Goal: Task Accomplishment & Management: Complete application form

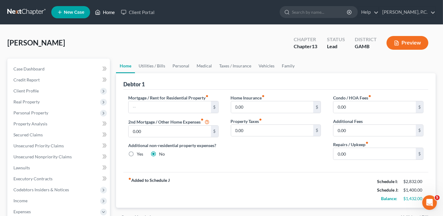
drag, startPoint x: 112, startPoint y: 9, endPoint x: 120, endPoint y: 39, distance: 31.3
click at [112, 9] on link "Home" at bounding box center [105, 12] width 26 height 11
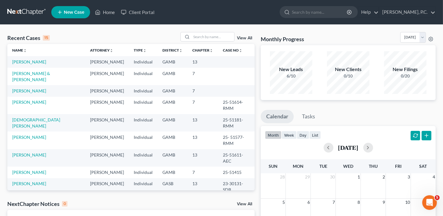
click at [75, 14] on span "New Case" at bounding box center [74, 12] width 20 height 5
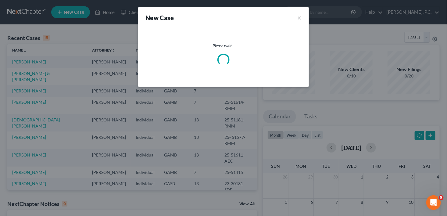
select select "18"
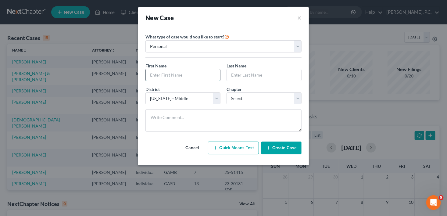
click at [168, 73] on input "text" at bounding box center [183, 75] width 74 height 12
type input "[PERSON_NAME]"
click at [249, 98] on select "Select 7 11 12 13" at bounding box center [264, 98] width 75 height 12
select select "3"
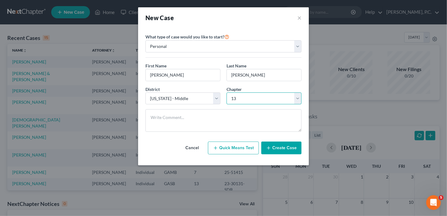
click at [227, 92] on select "Select 7 11 12 13" at bounding box center [264, 98] width 75 height 12
click at [288, 147] on button "Create Case" at bounding box center [282, 148] width 40 height 13
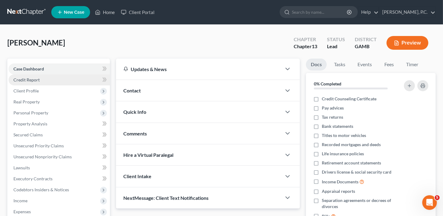
click at [22, 80] on span "Credit Report" at bounding box center [26, 79] width 26 height 5
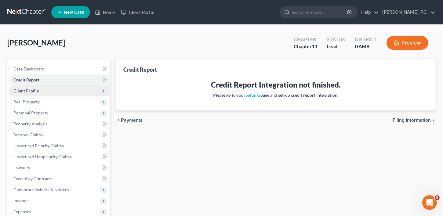
click at [27, 91] on span "Client Profile" at bounding box center [25, 90] width 25 height 5
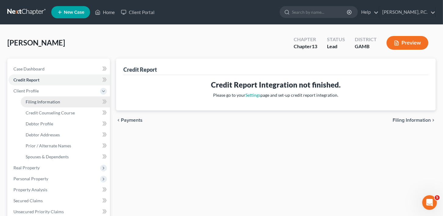
click at [35, 99] on span "Filing Information" at bounding box center [43, 101] width 34 height 5
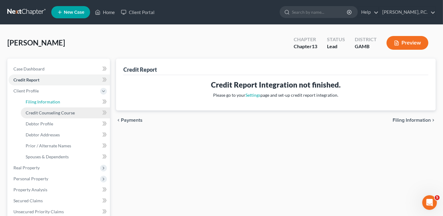
select select "1"
select select "0"
select select "3"
select select "18"
select select "10"
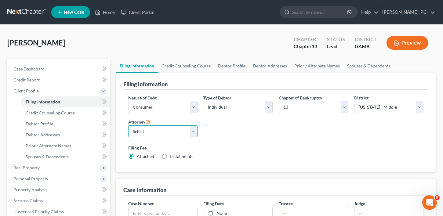
click at [144, 126] on select "Select [PERSON_NAME]" at bounding box center [162, 131] width 69 height 12
select select "0"
click at [128, 125] on select "Select [PERSON_NAME]" at bounding box center [162, 131] width 69 height 12
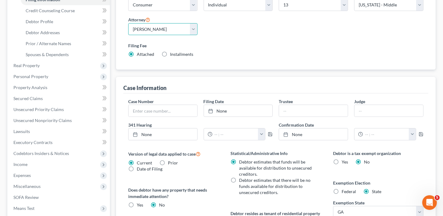
scroll to position [107, 0]
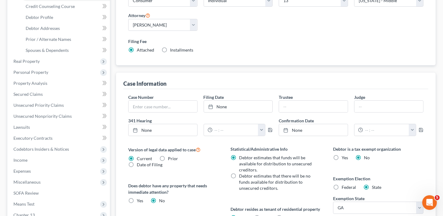
click at [170, 50] on label "Installments Installments" at bounding box center [181, 50] width 23 height 6
click at [172, 50] on input "Installments Installments" at bounding box center [174, 49] width 4 height 4
radio input "true"
radio input "false"
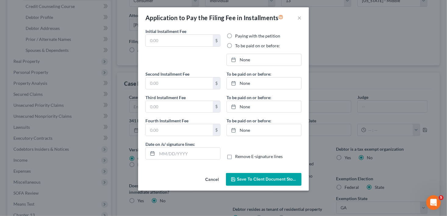
type input "0.00"
radio input "true"
type input "0.00"
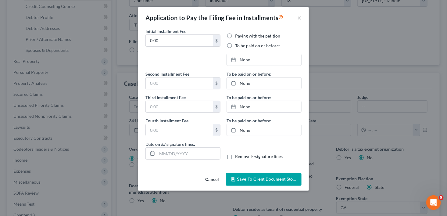
type input "[DATE]"
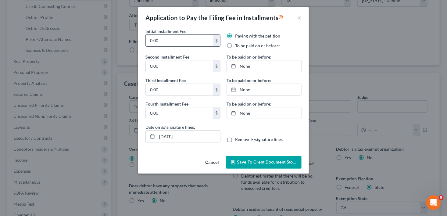
click at [162, 43] on input "0.00" at bounding box center [179, 41] width 67 height 12
type input "0"
type input "40.00"
click at [154, 69] on input "0.00" at bounding box center [179, 66] width 67 height 12
type input "273.00"
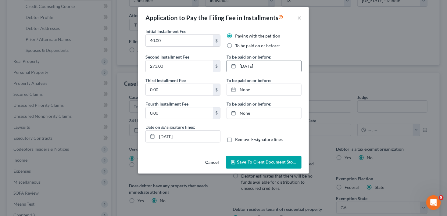
click at [249, 63] on link "[DATE]" at bounding box center [264, 66] width 74 height 12
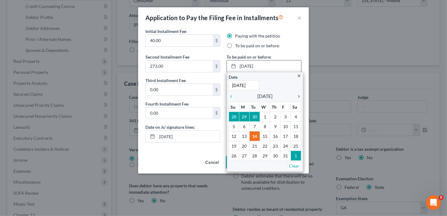
click at [299, 96] on icon "chevron_right" at bounding box center [298, 96] width 8 height 5
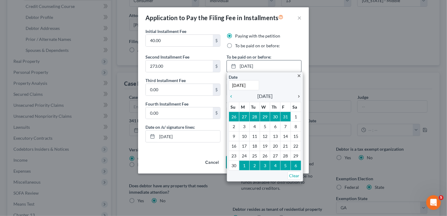
click at [299, 96] on icon "chevron_right" at bounding box center [298, 96] width 8 height 5
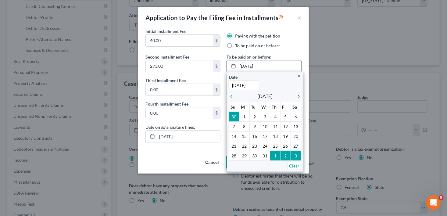
click at [299, 96] on icon "chevron_right" at bounding box center [298, 96] width 8 height 5
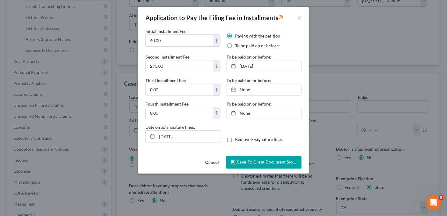
click at [286, 167] on button "Save to Client Document Storage" at bounding box center [264, 162] width 76 height 13
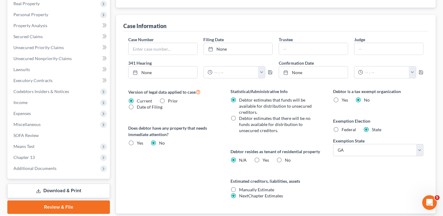
scroll to position [210, 0]
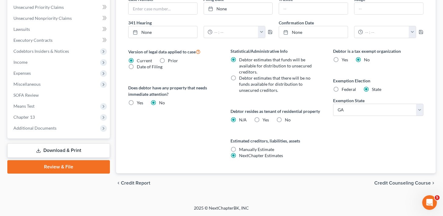
click at [384, 184] on span "Credit Counseling Course" at bounding box center [402, 183] width 56 height 5
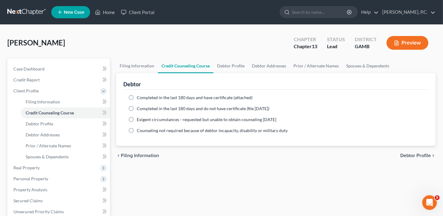
click at [137, 108] on label "Completed in the last 180 days and do not have certificate (file [DATE])" at bounding box center [203, 109] width 132 height 6
click at [139, 108] on input "Completed in the last 180 days and do not have certificate (file [DATE])" at bounding box center [141, 108] width 4 height 4
radio input "true"
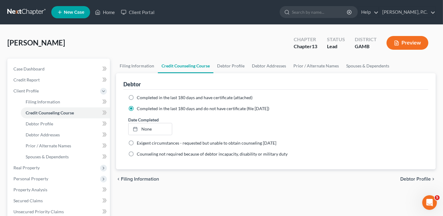
click at [418, 177] on span "Debtor Profile" at bounding box center [415, 179] width 31 height 5
select select "0"
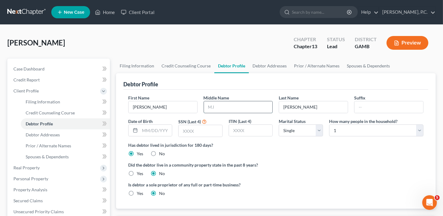
click at [216, 109] on input "text" at bounding box center [238, 107] width 69 height 12
type input "[PERSON_NAME]"
drag, startPoint x: 155, startPoint y: 129, endPoint x: 159, endPoint y: 129, distance: 3.7
click at [155, 129] on input "text" at bounding box center [156, 131] width 32 height 12
type input "[DATE]"
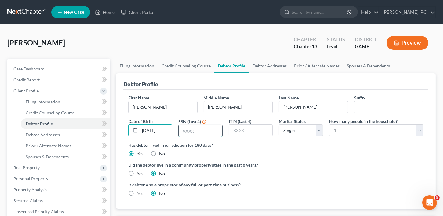
click at [189, 126] on input "text" at bounding box center [201, 131] width 44 height 12
type input "3766"
click at [343, 125] on select "Select 1 2 3 4 5 6 7 8 9 10 11 12 13 14 15 16 17 18 19 20" at bounding box center [376, 131] width 94 height 12
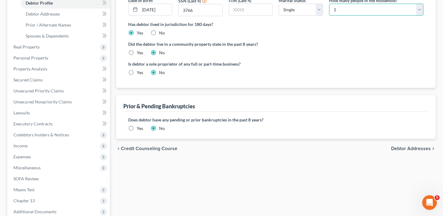
scroll to position [129, 0]
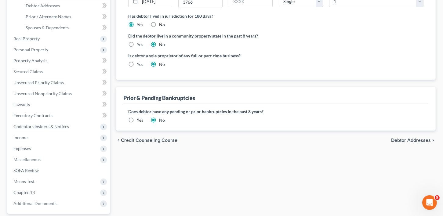
click at [419, 142] on span "Debtor Addresses" at bounding box center [411, 140] width 40 height 5
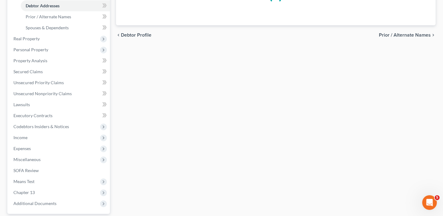
scroll to position [3, 0]
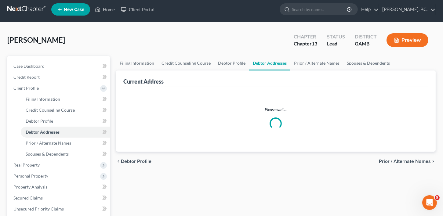
select select "0"
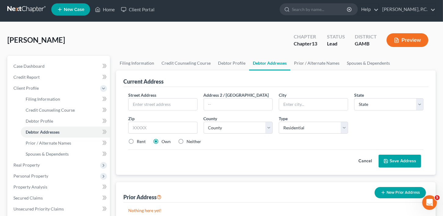
scroll to position [0, 0]
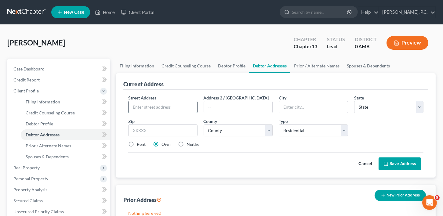
click at [153, 105] on input "text" at bounding box center [163, 107] width 69 height 12
type input "[STREET_ADDRESS]"
type input "[PERSON_NAME]"
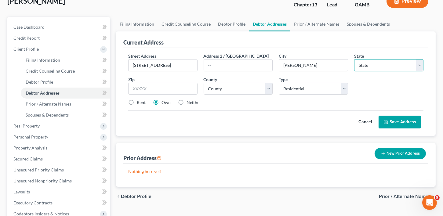
scroll to position [92, 0]
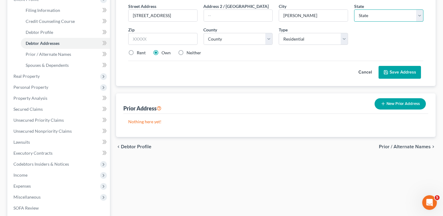
click at [362, 16] on select "State [US_STATE] AK AR AZ CA CO CT DE DC [GEOGRAPHIC_DATA] [GEOGRAPHIC_DATA] GU…" at bounding box center [388, 15] width 69 height 12
select select "10"
click at [354, 9] on select "State [US_STATE] AK AR AZ CA CO CT DE DC [GEOGRAPHIC_DATA] [GEOGRAPHIC_DATA] GU…" at bounding box center [388, 15] width 69 height 12
click at [149, 44] on input "text" at bounding box center [162, 39] width 69 height 12
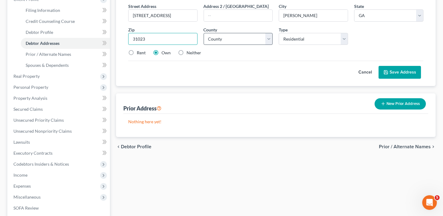
type input "31023"
click at [239, 35] on select "County [GEOGRAPHIC_DATA] [GEOGRAPHIC_DATA] [GEOGRAPHIC_DATA] [GEOGRAPHIC_DATA] …" at bounding box center [238, 39] width 69 height 12
select select "44"
click at [137, 50] on label "Rent" at bounding box center [141, 53] width 9 height 6
click at [139, 50] on input "Rent" at bounding box center [141, 52] width 4 height 4
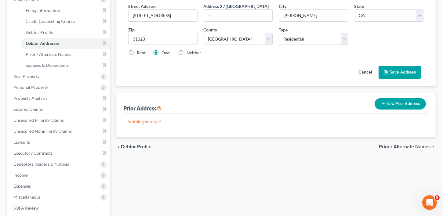
radio input "true"
click at [400, 74] on button "Save Address" at bounding box center [399, 72] width 42 height 13
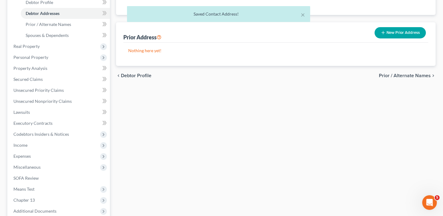
scroll to position [159, 0]
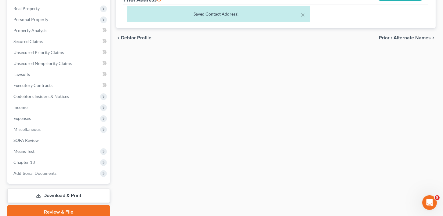
click at [406, 35] on span "Prior / Alternate Names" at bounding box center [405, 37] width 52 height 5
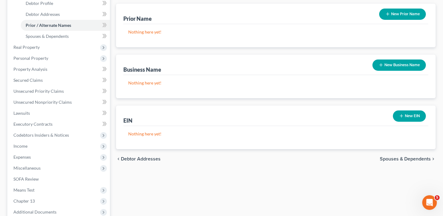
click at [394, 160] on span "Spouses & Dependents" at bounding box center [405, 159] width 51 height 5
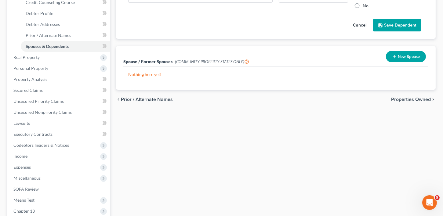
scroll to position [119, 0]
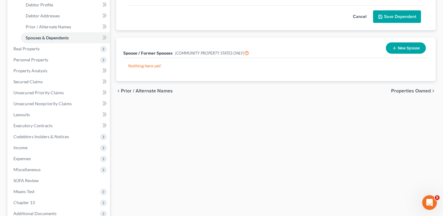
click at [407, 91] on span "Properties Owned" at bounding box center [411, 91] width 40 height 5
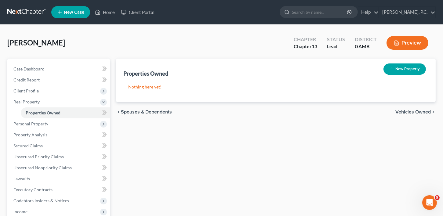
scroll to position [15, 0]
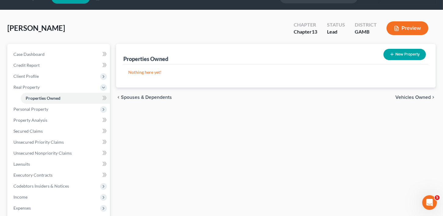
click at [414, 97] on span "Vehicles Owned" at bounding box center [412, 97] width 35 height 5
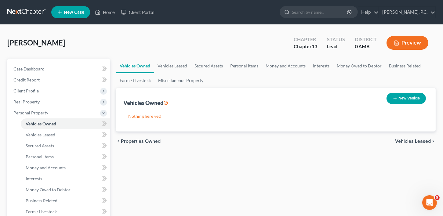
click at [407, 100] on button "New Vehicle" at bounding box center [405, 98] width 39 height 11
select select "0"
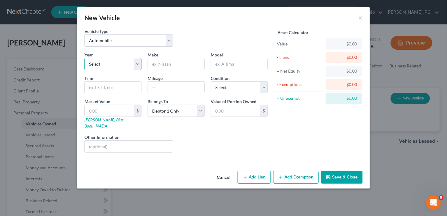
click at [115, 67] on select "Select 2026 2025 2024 2023 2022 2021 2020 2019 2018 2017 2016 2015 2014 2013 20…" at bounding box center [113, 64] width 57 height 12
click at [85, 58] on select "Select 2026 2025 2024 2023 2022 2021 2020 2019 2018 2017 2016 2015 2014 2013 20…" at bounding box center [113, 64] width 57 height 12
click at [97, 64] on select "Select 2026 2025 2024 2023 2022 2021 2020 2019 2018 2017 2016 2015 2014 2013 20…" at bounding box center [113, 64] width 57 height 12
select select "18"
click at [85, 58] on select "Select 2026 2025 2024 2023 2022 2021 2020 2019 2018 2017 2016 2015 2014 2013 20…" at bounding box center [113, 64] width 57 height 12
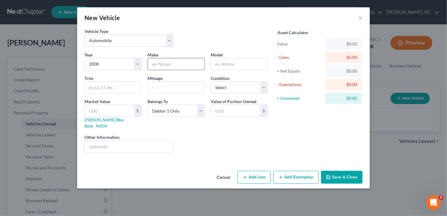
click at [173, 63] on input "text" at bounding box center [176, 64] width 56 height 12
type input "Chevrolet"
type input "Malibu"
click at [155, 88] on input "text" at bounding box center [176, 88] width 56 height 12
type input "200,000"
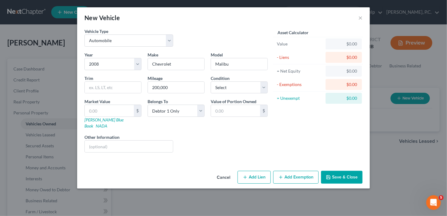
click at [207, 78] on div "Mileage 200,000" at bounding box center [176, 84] width 63 height 19
click at [220, 83] on select "Select Excellent Very Good Good Fair Poor" at bounding box center [239, 87] width 57 height 12
select select "2"
click at [211, 81] on select "Select Excellent Very Good Good Fair Poor" at bounding box center [239, 87] width 57 height 12
click at [254, 171] on button "Add Lien" at bounding box center [254, 177] width 33 height 13
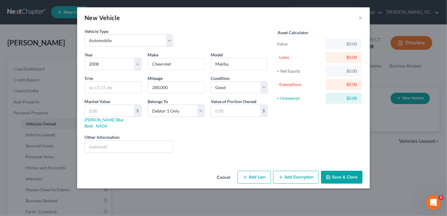
select select "0"
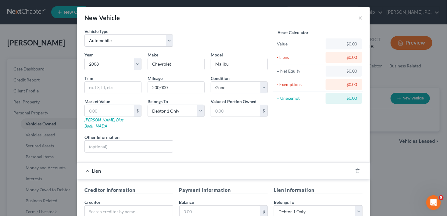
scroll to position [116, 0]
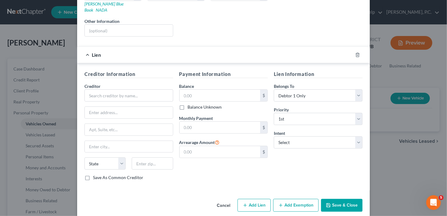
drag, startPoint x: 447, startPoint y: 139, endPoint x: 5, endPoint y: 14, distance: 459.3
click at [100, 92] on input "text" at bounding box center [129, 95] width 89 height 12
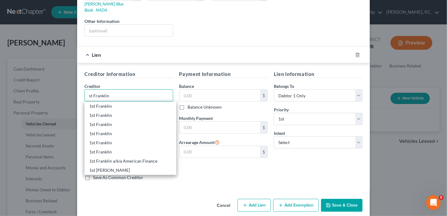
click at [87, 89] on input "st Franklin" at bounding box center [129, 95] width 89 height 12
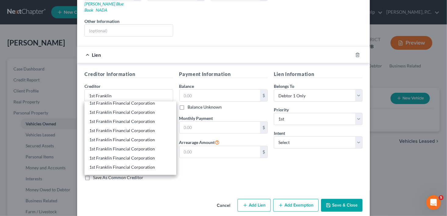
scroll to position [0, 0]
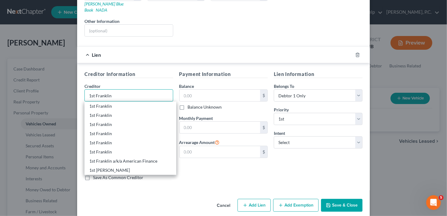
click at [128, 89] on input "1st Franklin" at bounding box center [129, 95] width 89 height 12
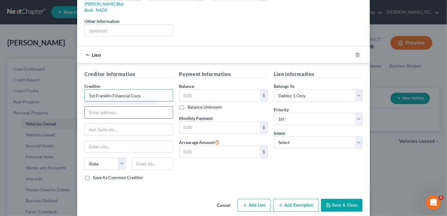
type input "1st Franklin Financial Corp"
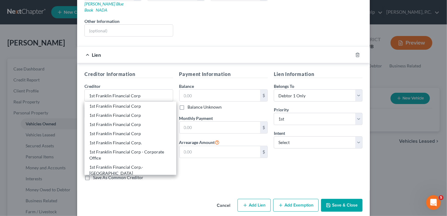
click at [107, 112] on div "1st Franklin Financial Corp" at bounding box center [130, 115] width 82 height 6
type input "[STREET_ADDRESS]"
type input "Suite I"
type input "Cordele"
select select "10"
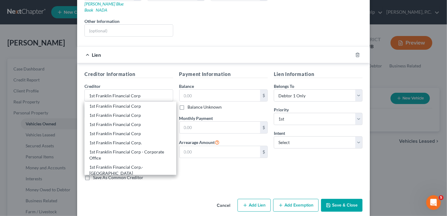
type input "31015"
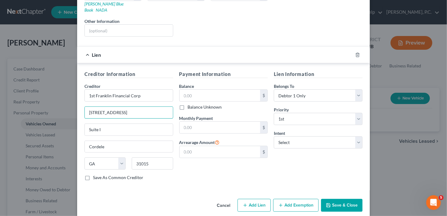
drag, startPoint x: 137, startPoint y: 106, endPoint x: 76, endPoint y: 108, distance: 61.1
click at [77, 108] on div "Creditor Information Creditor * 1st Franklin Financial Corp [STREET_ADDRESS][GE…" at bounding box center [223, 126] width 293 height 127
type input "[STREET_ADDRESS]"
drag, startPoint x: 101, startPoint y: 124, endPoint x: 69, endPoint y: 123, distance: 32.1
click at [69, 123] on div "New Vehicle × Vehicle Type Select Automobile Truck Trailer Watercraft Aircraft …" at bounding box center [223, 108] width 447 height 216
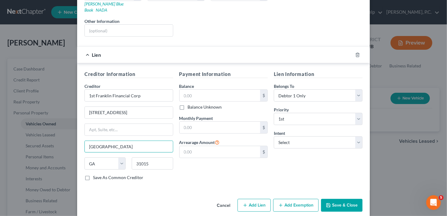
type input "[GEOGRAPHIC_DATA]"
type input "31063"
click at [201, 165] on div "Payment Information Balance $ Balance Unknown Balance Undetermined $ Balance Un…" at bounding box center [223, 128] width 95 height 115
type input "Montezuma"
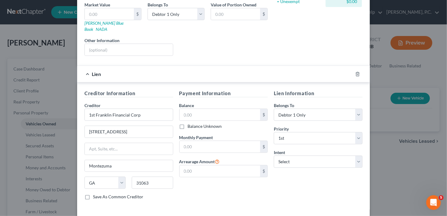
scroll to position [98, 0]
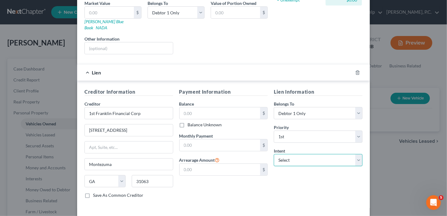
click at [304, 157] on select "Select Surrender Redeem Reaffirm Avoid Other" at bounding box center [318, 160] width 89 height 12
select select "2"
click at [274, 154] on select "Select Surrender Redeem Reaffirm Avoid Other" at bounding box center [318, 160] width 89 height 12
click at [207, 108] on input "text" at bounding box center [220, 113] width 81 height 12
click at [201, 107] on input "text" at bounding box center [220, 113] width 81 height 12
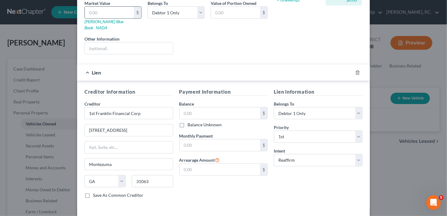
click at [98, 8] on input "text" at bounding box center [109, 13] width 49 height 12
type input "3"
type input "3.00"
type input "34"
type input "34.00"
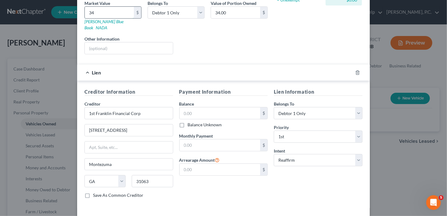
type input "347"
type input "347.00"
type input "3470"
type input "3,470.00"
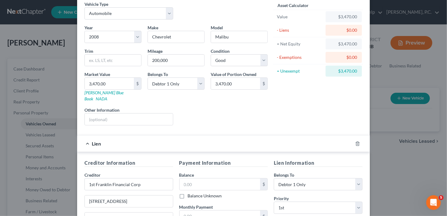
scroll to position [34, 0]
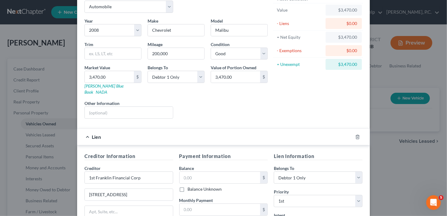
drag, startPoint x: 433, startPoint y: 58, endPoint x: 437, endPoint y: 82, distance: 24.7
click at [437, 82] on div "New Vehicle × Vehicle Type Select Automobile Truck Trailer Watercraft Aircraft …" at bounding box center [223, 108] width 447 height 216
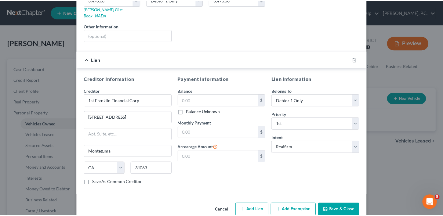
scroll to position [116, 0]
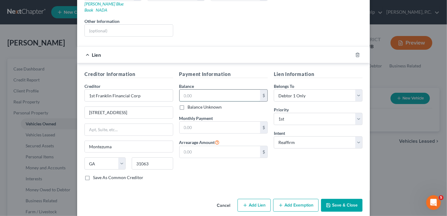
click at [201, 90] on input "text" at bounding box center [220, 96] width 81 height 12
click at [188, 104] on label "Balance Unknown" at bounding box center [205, 107] width 34 height 6
click at [190, 104] on input "Balance Unknown" at bounding box center [192, 106] width 4 height 4
checkbox input "true"
type input "0.00"
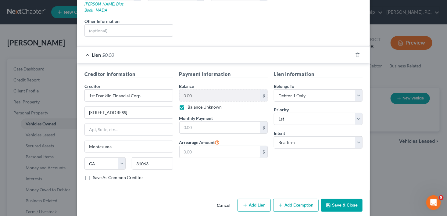
click at [341, 200] on button "Save & Close" at bounding box center [342, 205] width 42 height 13
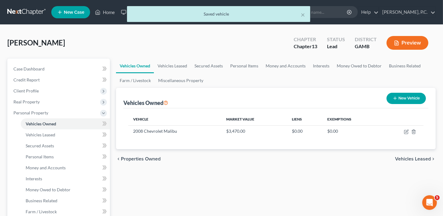
click at [407, 158] on span "Vehicles Leased" at bounding box center [413, 159] width 36 height 5
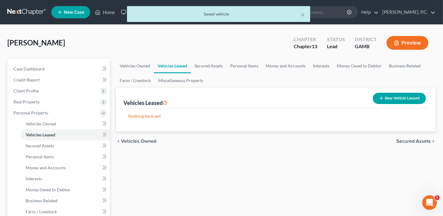
click at [413, 139] on span "Secured Assets" at bounding box center [413, 141] width 34 height 5
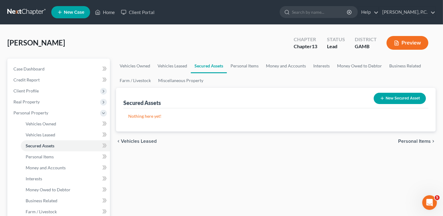
click at [402, 101] on button "New Secured Asset" at bounding box center [400, 98] width 52 height 11
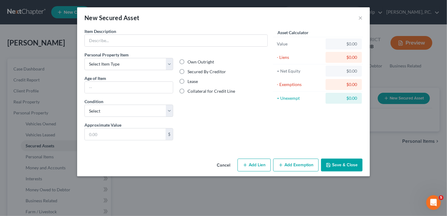
click at [363, 16] on div "New Secured Asset ×" at bounding box center [223, 17] width 293 height 21
click at [359, 16] on button "×" at bounding box center [361, 17] width 4 height 7
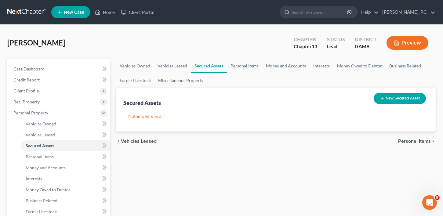
click at [417, 139] on span "Personal Items" at bounding box center [414, 141] width 33 height 5
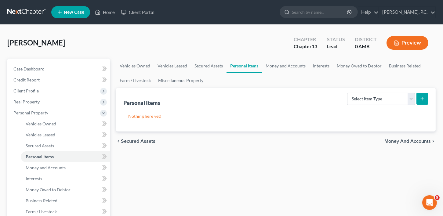
click at [368, 89] on div "Personal Items Select Item Type Clothing Collectibles Of Value Electronics Fire…" at bounding box center [275, 98] width 305 height 20
click at [366, 95] on select "Select Item Type Clothing Collectibles Of Value Electronics Firearms Household …" at bounding box center [381, 99] width 68 height 12
select select "clothing"
click at [348, 93] on select "Select Item Type Clothing Collectibles Of Value Electronics Firearms Household …" at bounding box center [381, 99] width 68 height 12
click at [420, 97] on icon "submit" at bounding box center [422, 98] width 5 height 5
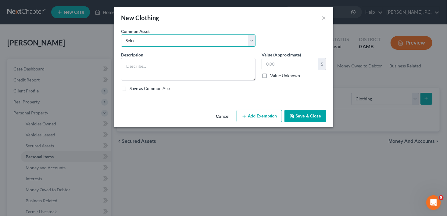
click at [150, 42] on select "Select Clothing" at bounding box center [188, 40] width 135 height 12
select select "0"
click at [121, 34] on select "Select Clothing" at bounding box center [188, 40] width 135 height 12
type textarea "Clothing"
type input "100.00"
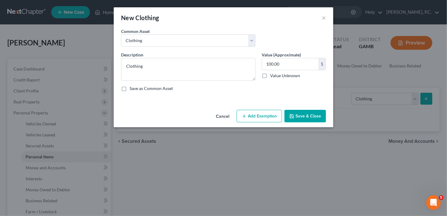
drag, startPoint x: 314, startPoint y: 115, endPoint x: 350, endPoint y: 104, distance: 37.9
click at [314, 115] on button "Save & Close" at bounding box center [306, 116] width 42 height 13
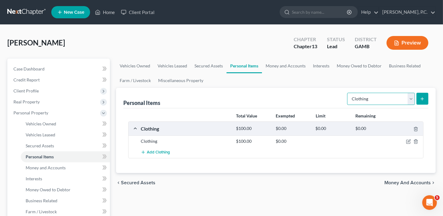
click at [363, 99] on select "Select Item Type Clothing Collectibles Of Value Electronics Firearms Household …" at bounding box center [381, 99] width 68 height 12
select select "household_goods"
click at [348, 93] on select "Select Item Type Clothing Collectibles Of Value Electronics Firearms Household …" at bounding box center [381, 99] width 68 height 12
click at [423, 95] on button "submit" at bounding box center [422, 99] width 12 height 12
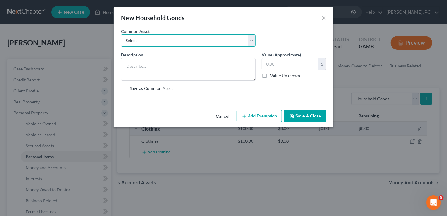
click at [163, 40] on select "Select Household goods Household goods Household goods and furniture Household …" at bounding box center [188, 40] width 135 height 12
select select "2"
click at [121, 34] on select "Select Household goods Household goods Household goods and furniture Household …" at bounding box center [188, 40] width 135 height 12
type textarea "Household goods and furniture"
type input "1,000.00"
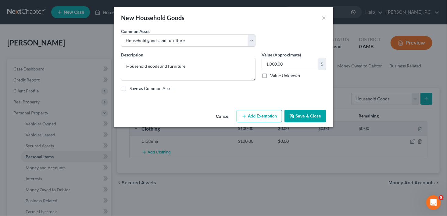
click at [318, 116] on button "Save & Close" at bounding box center [306, 116] width 42 height 13
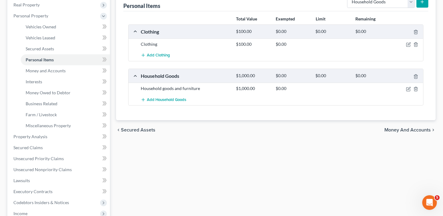
scroll to position [120, 0]
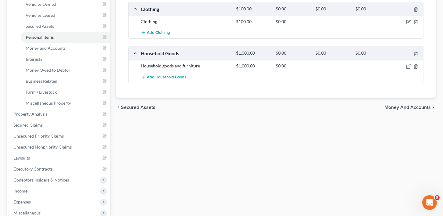
click at [409, 107] on span "Money and Accounts" at bounding box center [407, 107] width 46 height 5
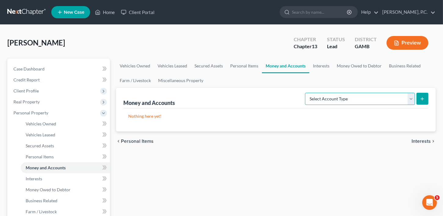
click at [333, 97] on select "Select Account Type Brokerage Cash on Hand Certificates of Deposit Checking Acc…" at bounding box center [360, 99] width 110 height 12
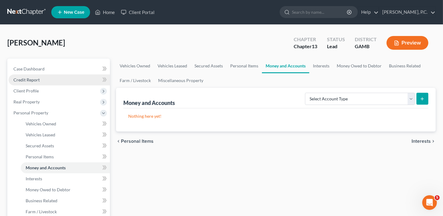
click at [33, 75] on link "Credit Report" at bounding box center [59, 79] width 101 height 11
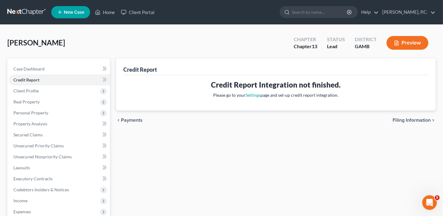
drag, startPoint x: 426, startPoint y: 36, endPoint x: 428, endPoint y: 47, distance: 11.1
click at [428, 47] on div "Preview" at bounding box center [409, 43] width 54 height 18
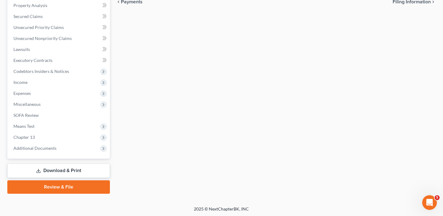
click at [48, 171] on link "Download & Print" at bounding box center [58, 171] width 103 height 14
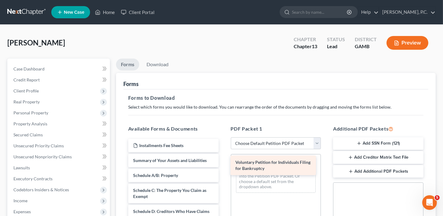
drag, startPoint x: 161, startPoint y: 160, endPoint x: 265, endPoint y: 162, distance: 103.5
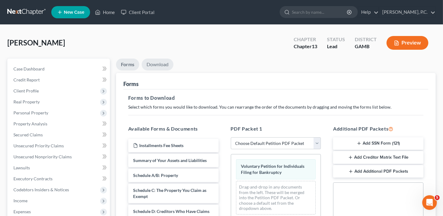
click at [161, 67] on link "Download" at bounding box center [158, 65] width 32 height 12
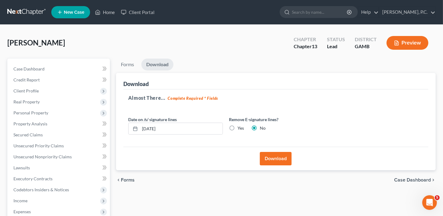
click at [275, 156] on button "Download" at bounding box center [276, 158] width 32 height 13
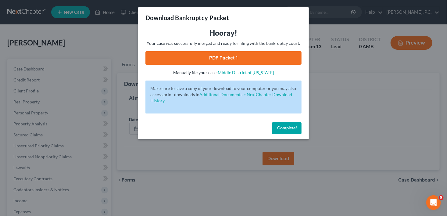
click at [216, 58] on link "PDF Packet 1" at bounding box center [224, 57] width 156 height 13
click at [290, 129] on span "Complete!" at bounding box center [287, 127] width 20 height 5
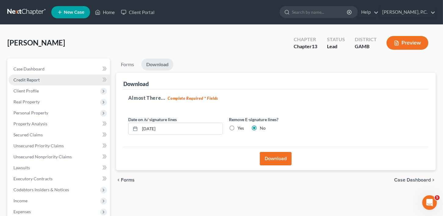
click at [25, 81] on span "Credit Report" at bounding box center [26, 79] width 26 height 5
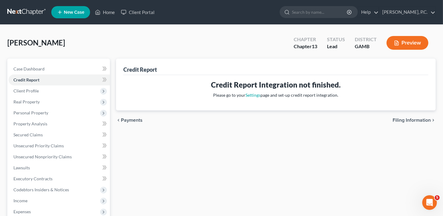
scroll to position [118, 0]
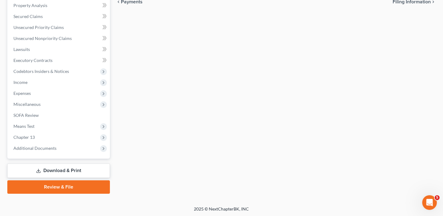
click at [44, 167] on link "Download & Print" at bounding box center [58, 171] width 103 height 14
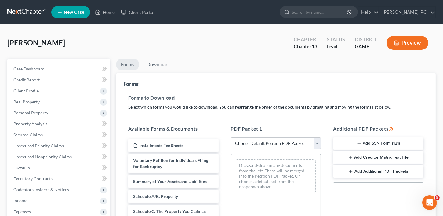
click at [377, 144] on button "Add SSN Form (121)" at bounding box center [378, 143] width 90 height 13
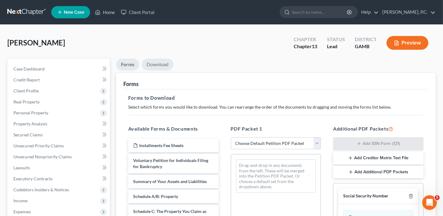
click at [159, 63] on link "Download" at bounding box center [158, 65] width 32 height 12
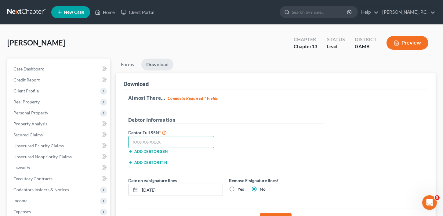
click at [163, 147] on input "text" at bounding box center [171, 142] width 86 height 12
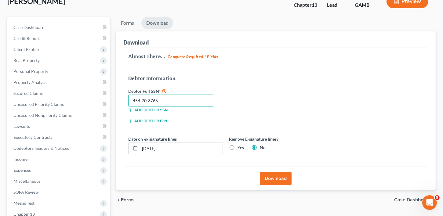
scroll to position [43, 0]
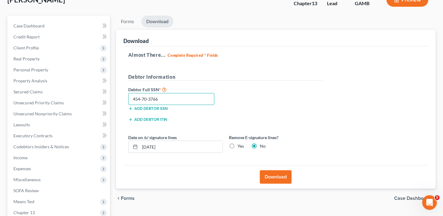
type input "454-70-3766"
drag, startPoint x: 272, startPoint y: 174, endPoint x: 268, endPoint y: 176, distance: 4.2
click at [272, 174] on button "Download" at bounding box center [276, 176] width 32 height 13
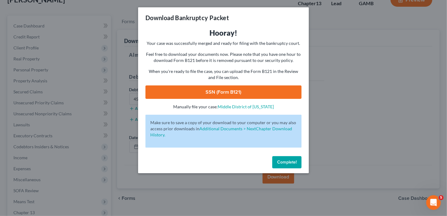
click at [201, 93] on link "SSN (Form B121)" at bounding box center [224, 91] width 156 height 13
click at [290, 163] on span "Complete!" at bounding box center [287, 162] width 20 height 5
